Goal: Information Seeking & Learning: Check status

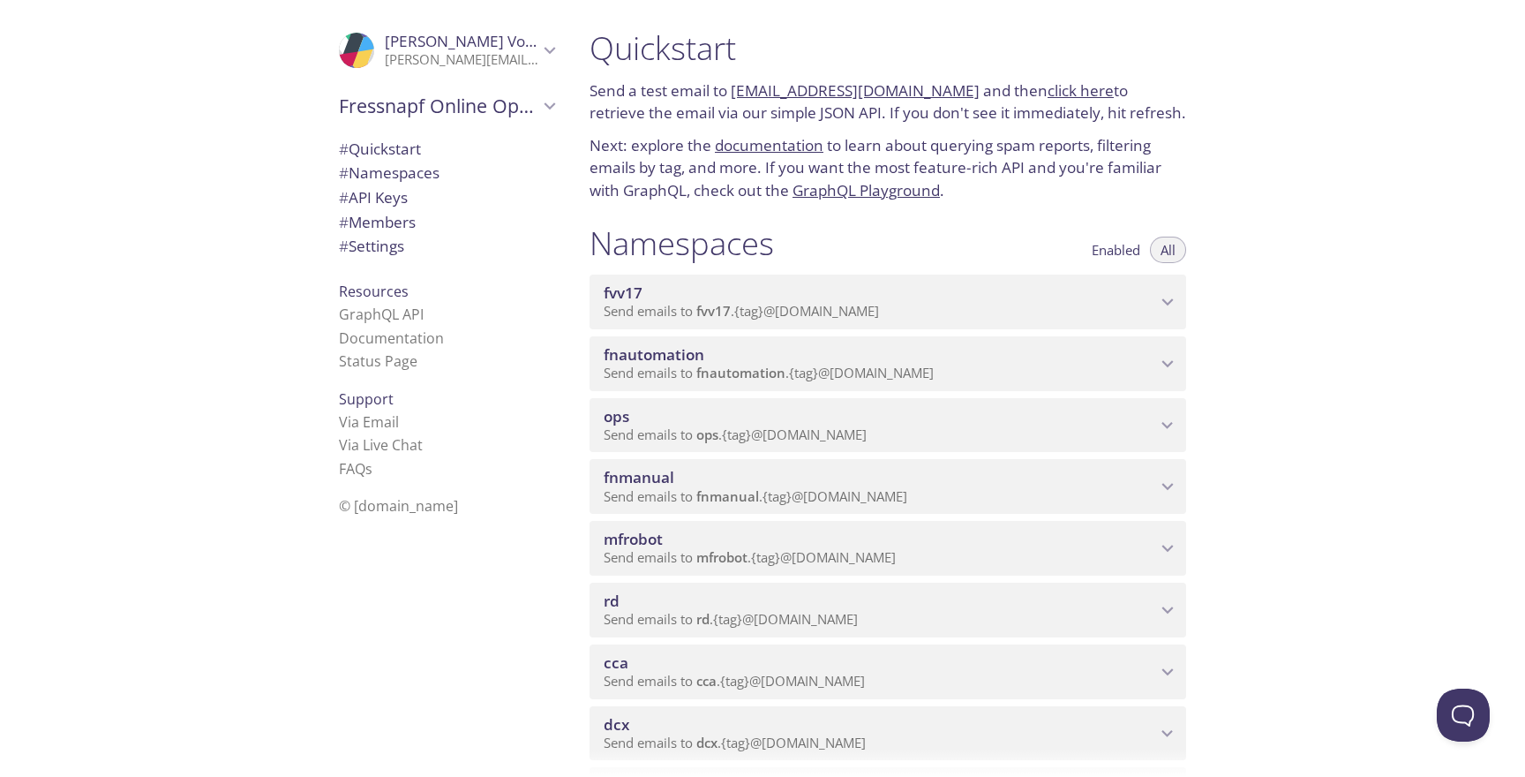
click at [790, 492] on span "Send emails to fnmanual . {tag} @[DOMAIN_NAME]" at bounding box center [756, 496] width 304 height 18
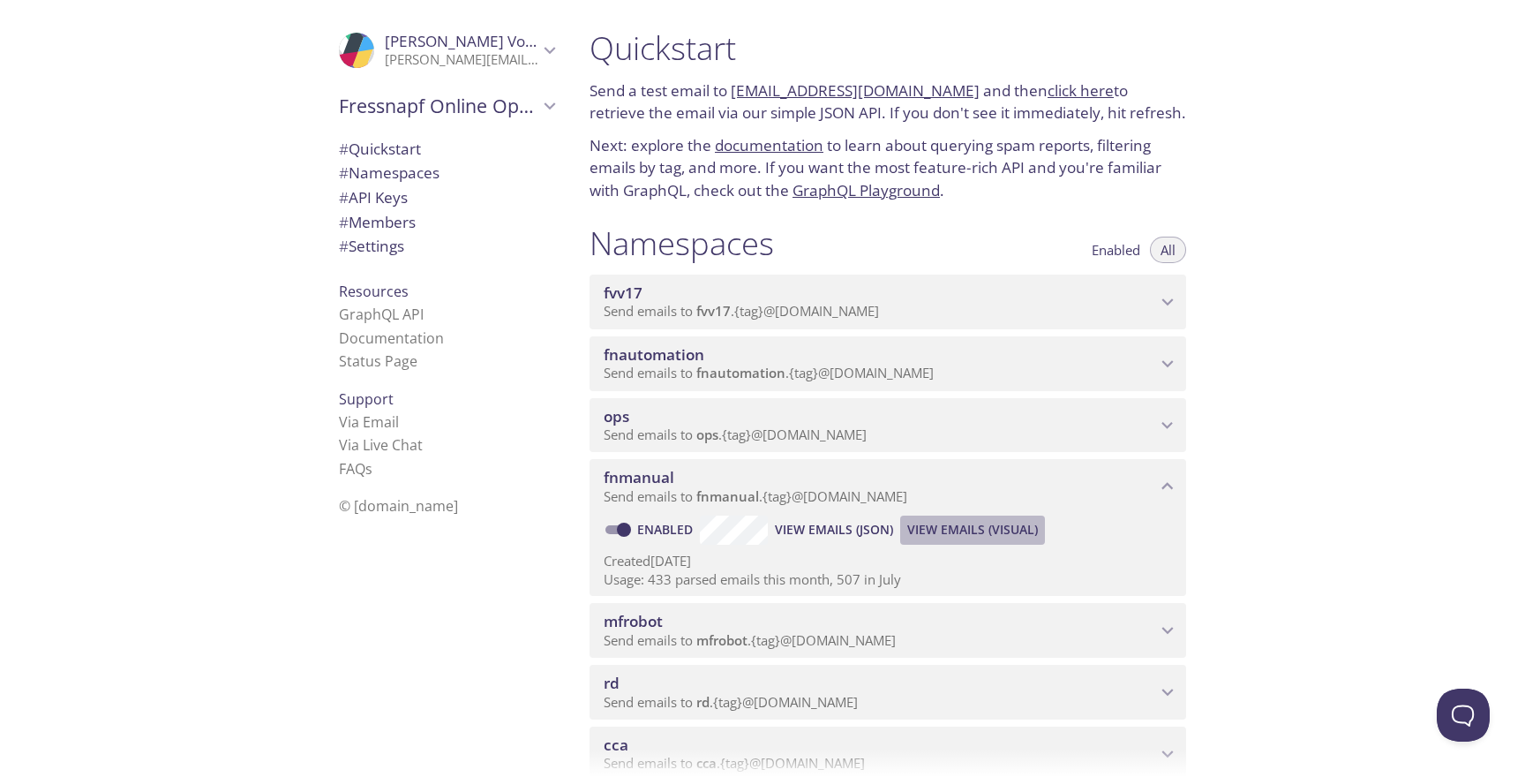
click at [988, 523] on span "View Emails (Visual)" at bounding box center [972, 529] width 131 height 21
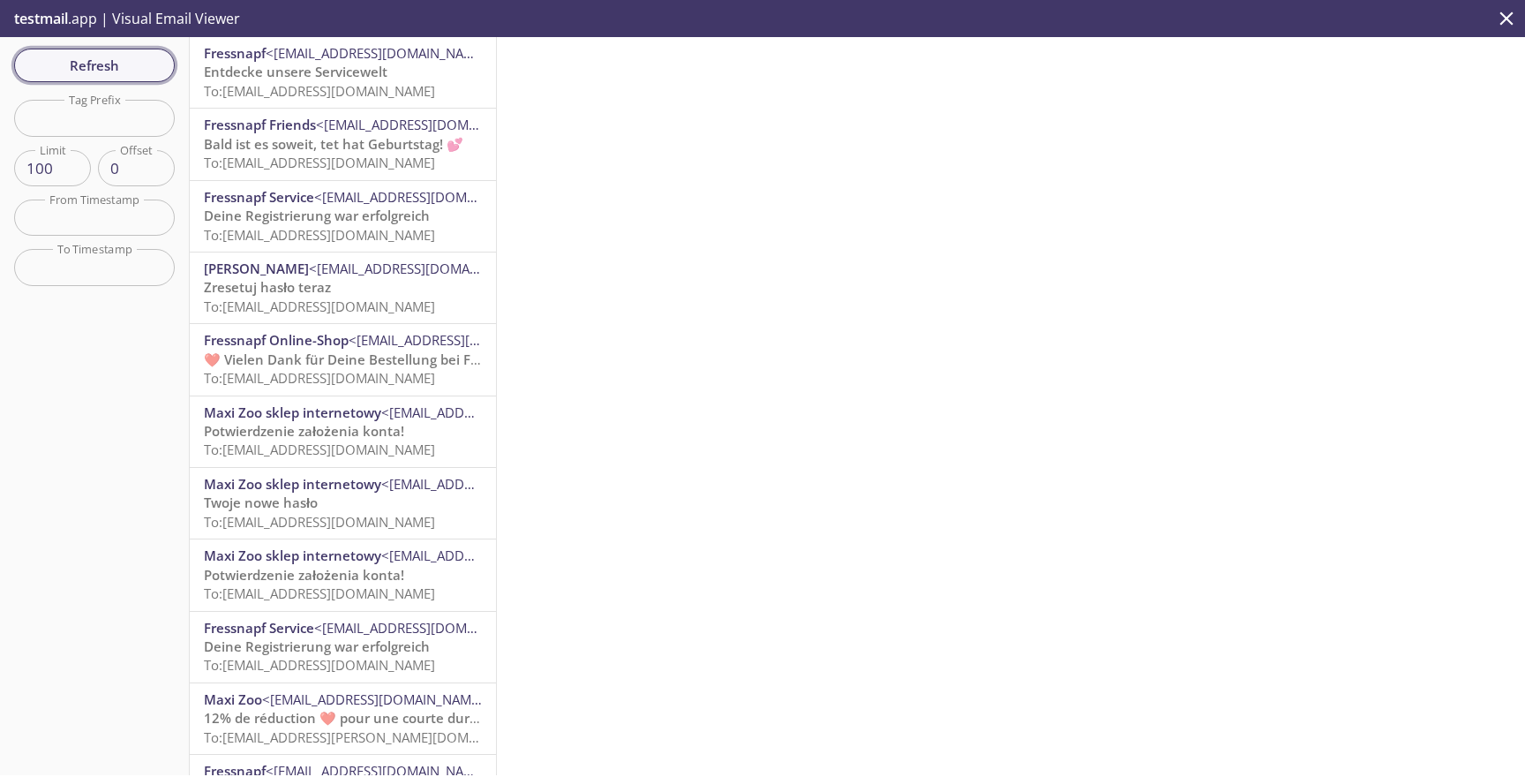
click at [119, 64] on span "Refresh" at bounding box center [94, 65] width 132 height 23
click at [121, 71] on span "Refresh" at bounding box center [94, 65] width 132 height 23
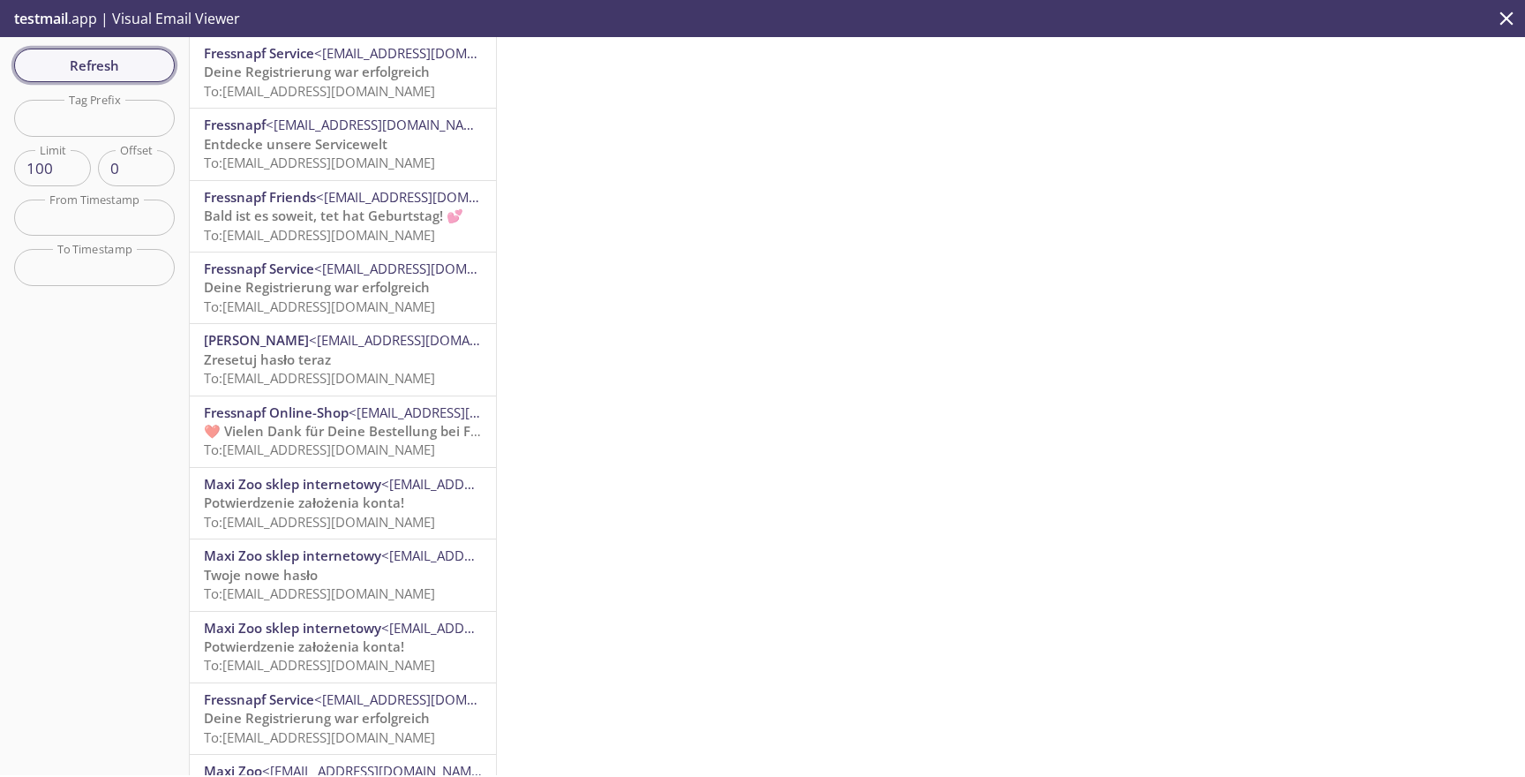
click at [123, 70] on span "Refresh" at bounding box center [94, 65] width 132 height 23
click at [350, 79] on span "Deine Registrierung war erfolgreich" at bounding box center [317, 72] width 226 height 18
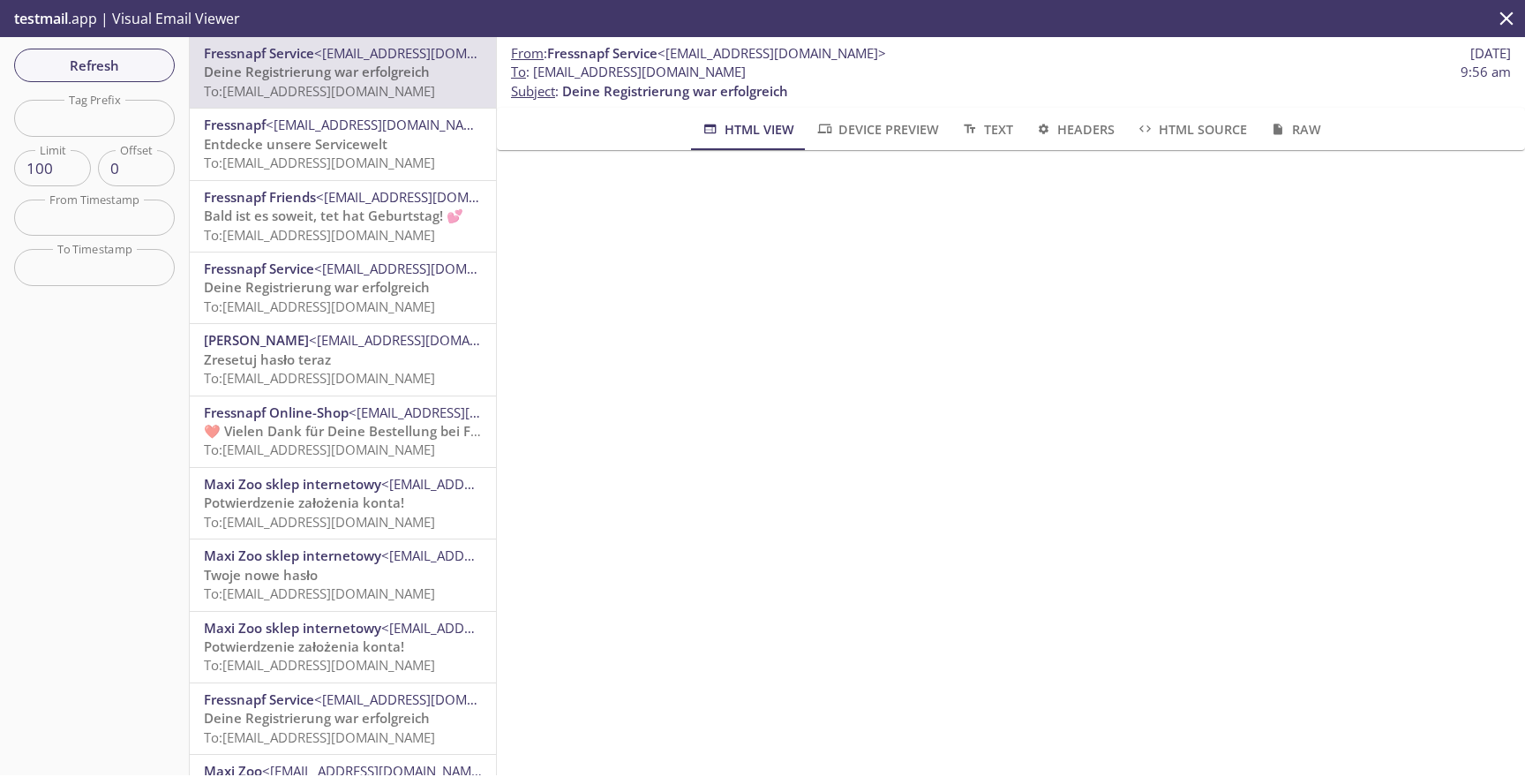
scroll to position [883, 0]
